Goal: Task Accomplishment & Management: Use online tool/utility

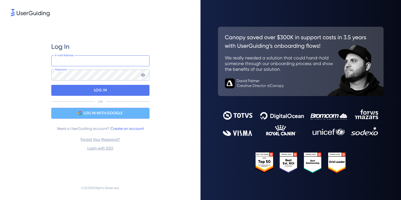
type input "[EMAIL_ADDRESS]"
click at [91, 111] on span "LOG IN WITH GOOGLE" at bounding box center [102, 113] width 39 height 7
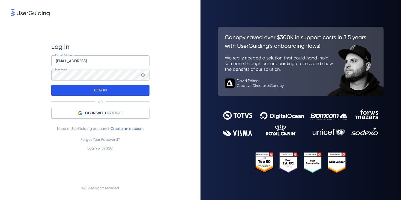
click at [105, 91] on p "LOG IN" at bounding box center [100, 90] width 13 height 9
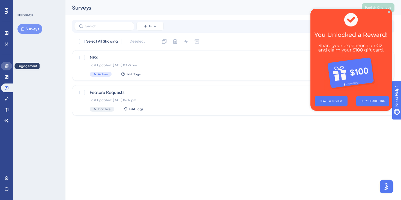
click at [6, 67] on icon at bounding box center [6, 66] width 4 height 4
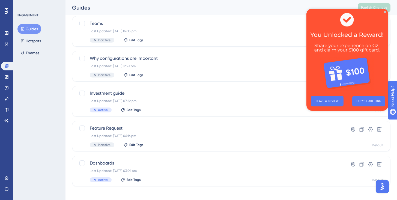
scroll to position [143, 0]
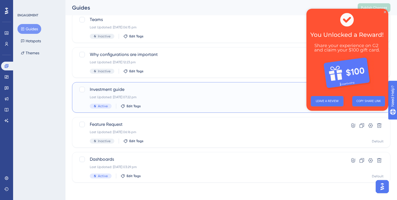
click at [174, 96] on div "Last Updated: [DATE] 07:22 pm" at bounding box center [209, 97] width 239 height 4
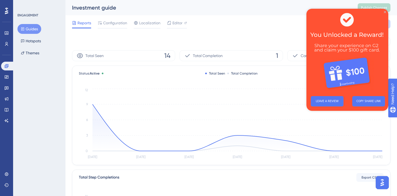
click at [384, 11] on icon "Close Preview" at bounding box center [385, 12] width 2 height 2
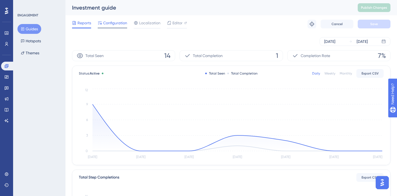
click at [124, 23] on span "Configuration" at bounding box center [115, 23] width 24 height 7
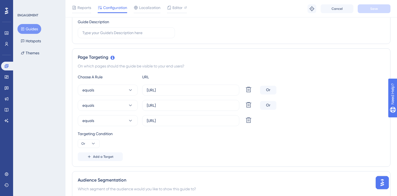
scroll to position [94, 0]
click at [182, 119] on input "[URL]" at bounding box center [191, 120] width 88 height 6
drag, startPoint x: 185, startPoint y: 119, endPoint x: 239, endPoint y: 123, distance: 53.6
click at [239, 123] on label "[URL]" at bounding box center [190, 120] width 97 height 11
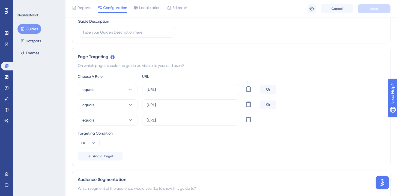
click at [216, 145] on div "Targeting Condition Or" at bounding box center [231, 138] width 307 height 17
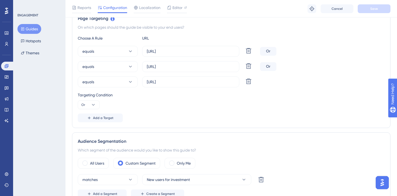
scroll to position [115, 0]
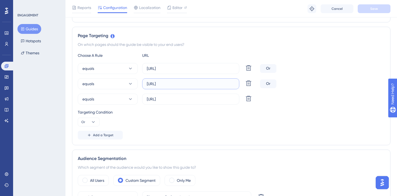
click at [194, 83] on input "[URL]" at bounding box center [191, 84] width 88 height 6
click at [180, 86] on input "[URL]" at bounding box center [191, 84] width 88 height 6
paste input "dashboard/investment-profile"
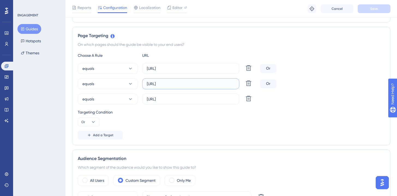
scroll to position [0, 6]
type input "[URL]"
click at [367, 10] on button "Save" at bounding box center [374, 8] width 33 height 9
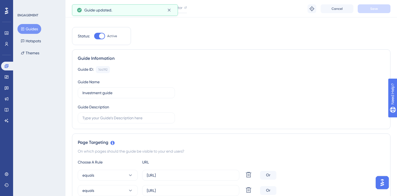
scroll to position [0, 0]
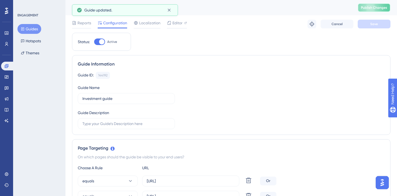
click at [375, 7] on span "Publish Changes" at bounding box center [374, 7] width 26 height 4
click at [169, 10] on icon at bounding box center [169, 10] width 3 height 3
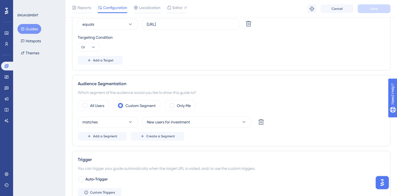
scroll to position [196, 0]
